Goal: Transaction & Acquisition: Purchase product/service

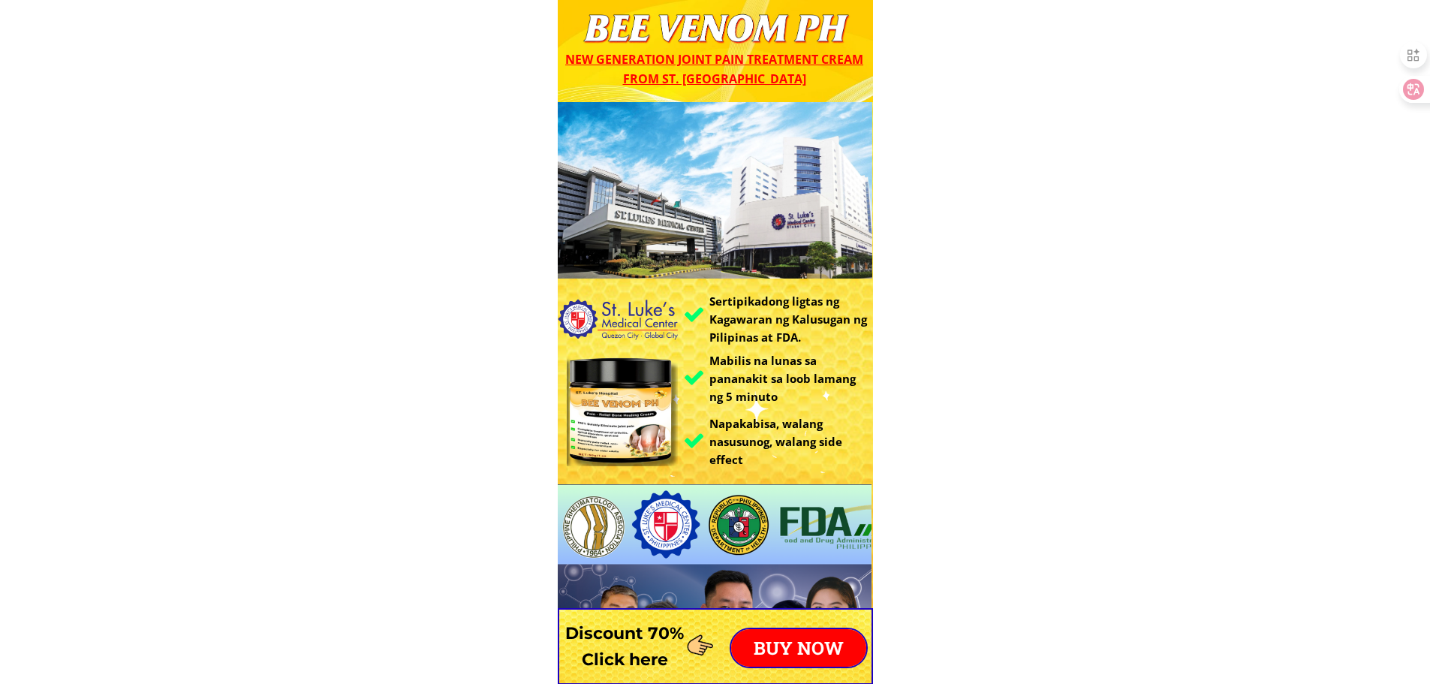
click at [777, 651] on p "BUY NOW" at bounding box center [798, 648] width 135 height 38
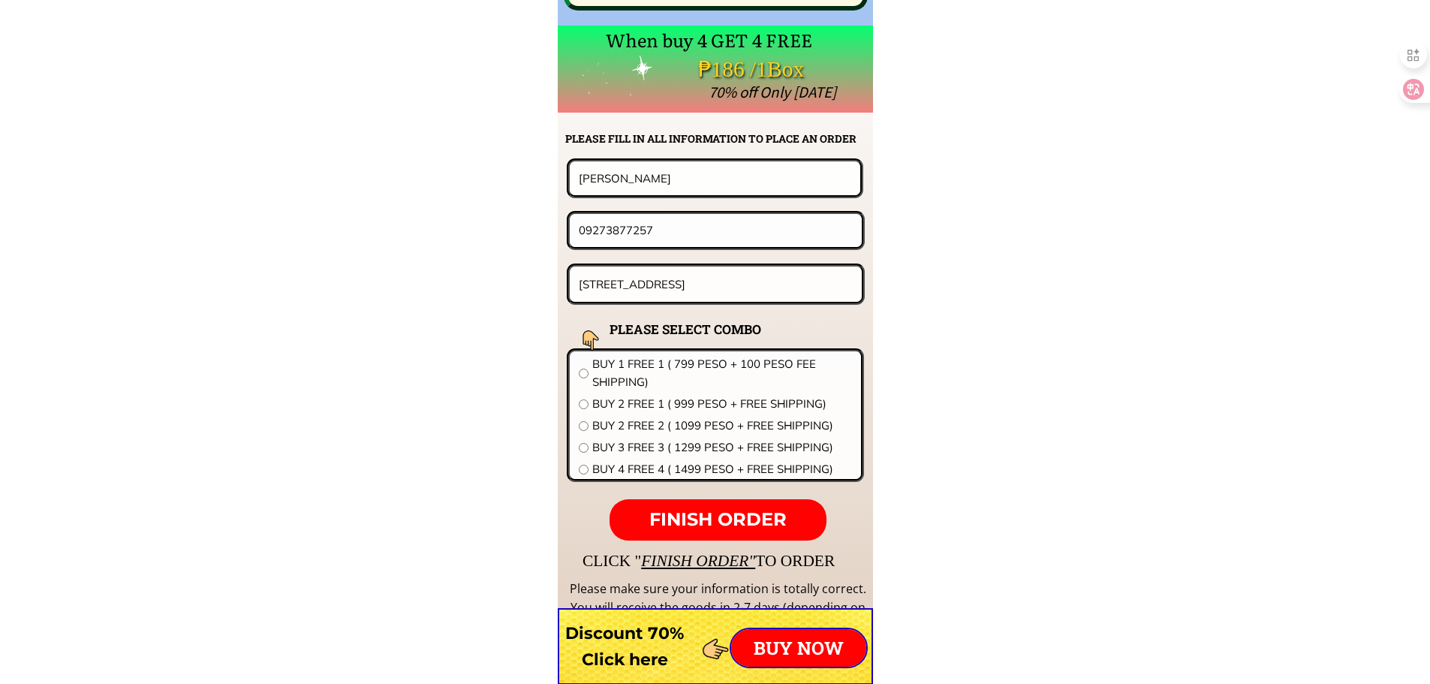
scroll to position [11775, 0]
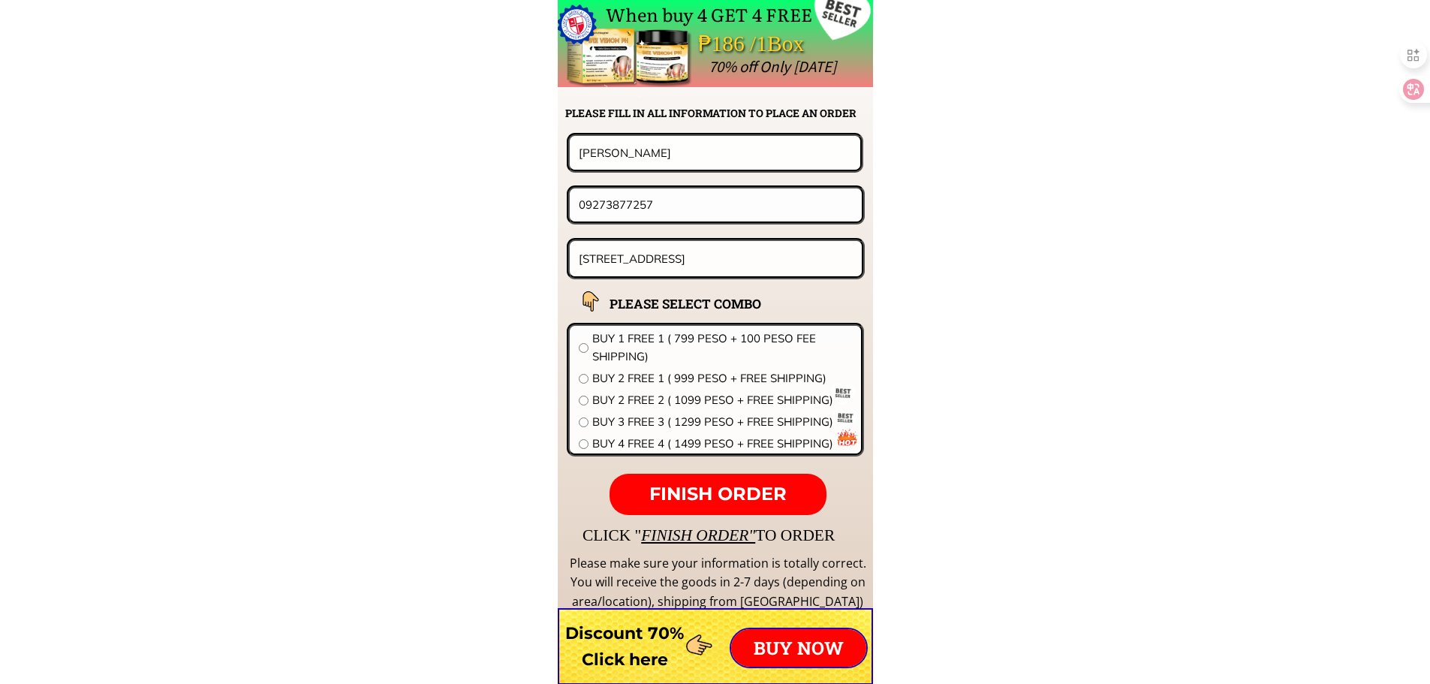
drag, startPoint x: 663, startPoint y: 197, endPoint x: 455, endPoint y: 195, distance: 207.9
paste input "[PERSON_NAME]"
type input "[PERSON_NAME]"
drag, startPoint x: 629, startPoint y: 158, endPoint x: 477, endPoint y: 156, distance: 152.4
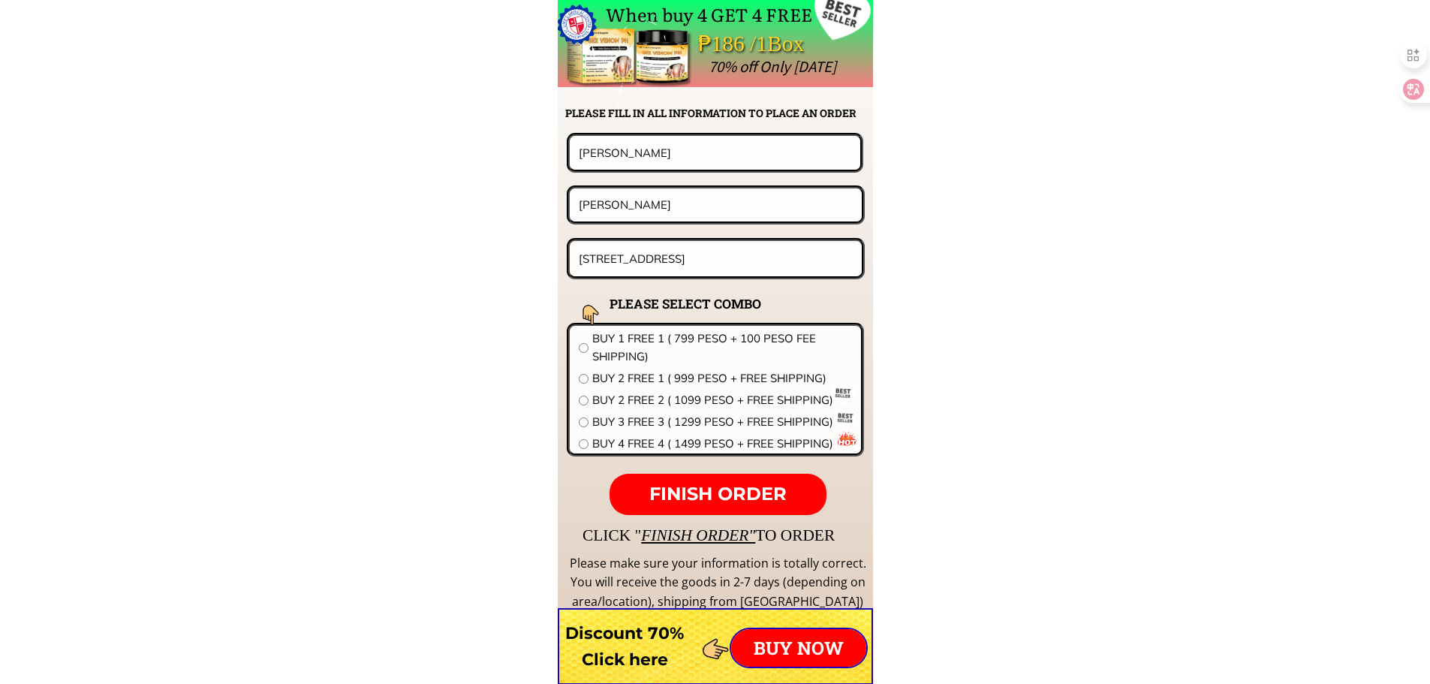
paste input "[PERSON_NAME]"
type input "[PERSON_NAME]"
drag, startPoint x: 677, startPoint y: 212, endPoint x: 382, endPoint y: 206, distance: 295.0
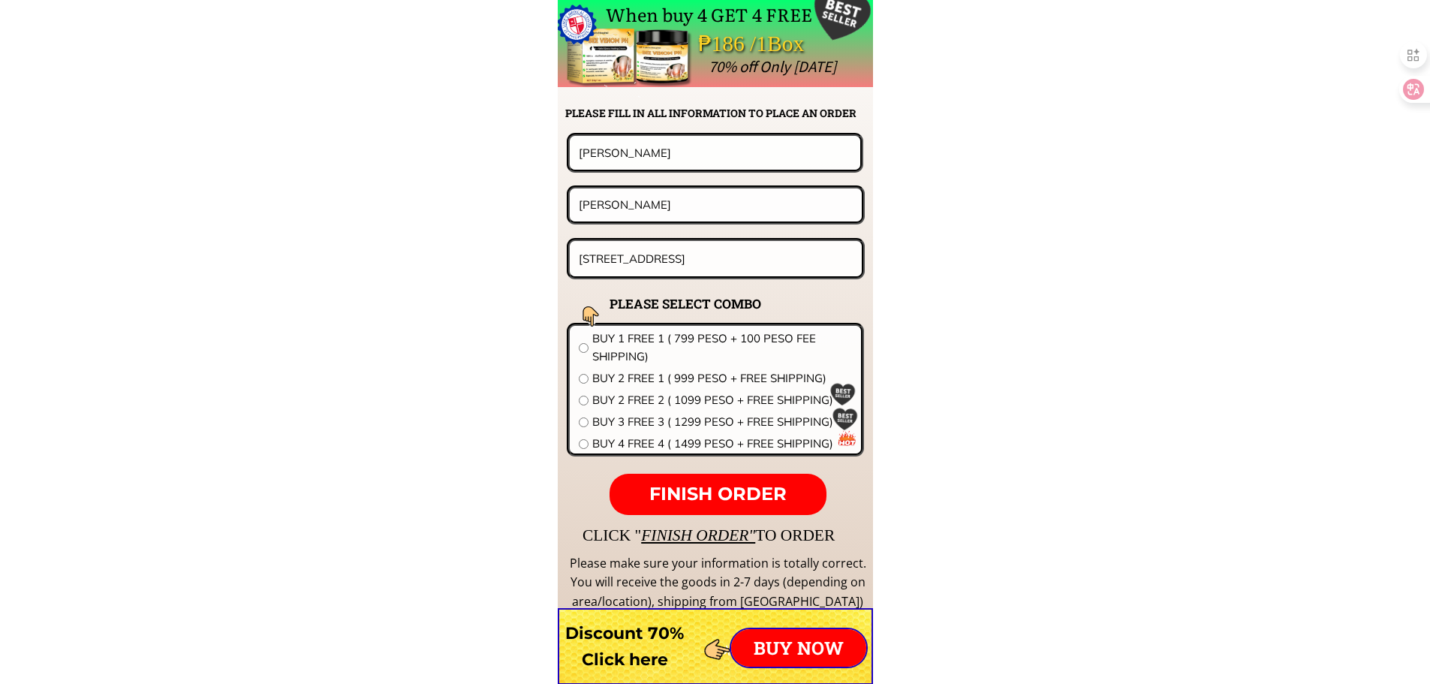
paste input "0915 438 4668"
click at [630, 209] on input "0915 438 4668" at bounding box center [715, 204] width 281 height 32
type input "09154384668"
click at [713, 266] on input "[STREET_ADDRESS]" at bounding box center [716, 258] width 282 height 35
paste input "Purok Sampaguita,Cogon,[PERSON_NAME][GEOGRAPHIC_DATA] ,[GEOGRAPHIC_DATA]"
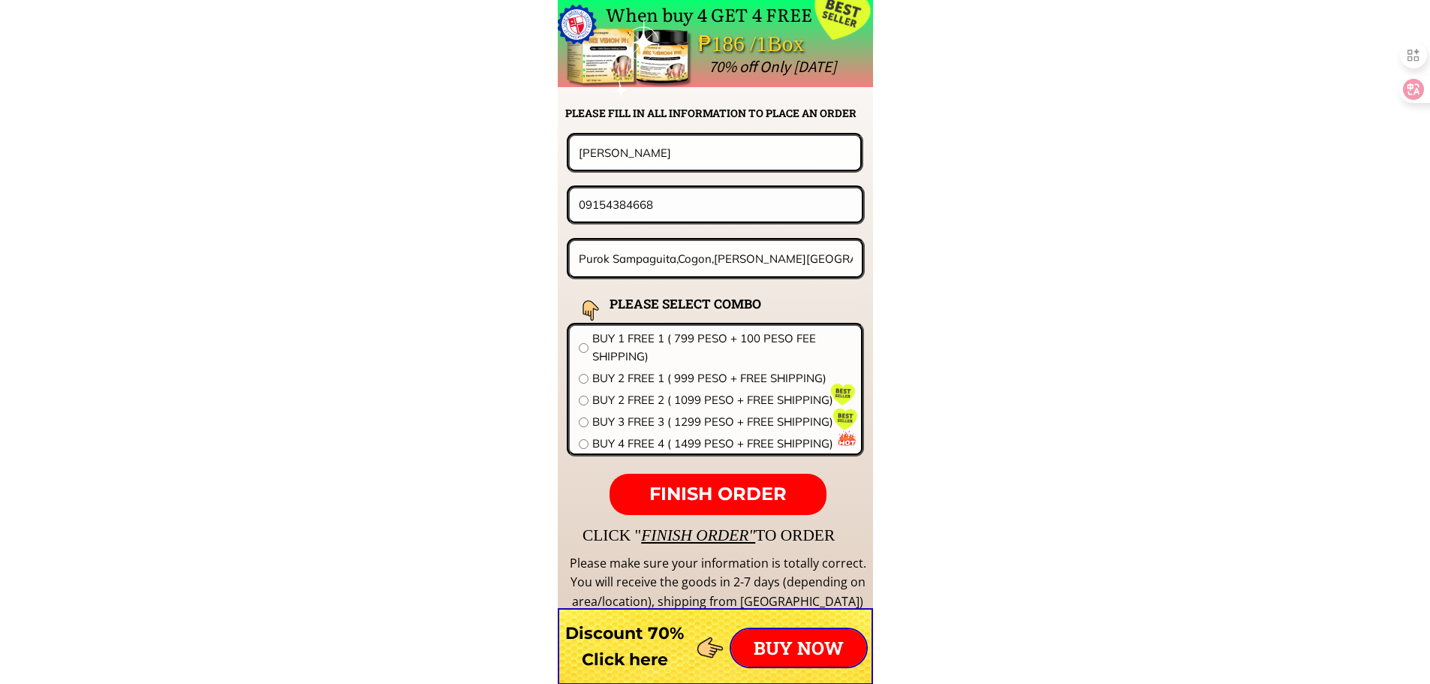
type input "Purok Sampaguita,Cogon,[PERSON_NAME][GEOGRAPHIC_DATA] ,[GEOGRAPHIC_DATA]"
click at [627, 373] on span "BUY 2 FREE 1 ( 999 PESO + FREE SHIPPING)" at bounding box center [722, 378] width 260 height 18
radio input "true"
click at [747, 497] on span "FINISH ORDER" at bounding box center [717, 494] width 137 height 22
